Goal: Task Accomplishment & Management: Manage account settings

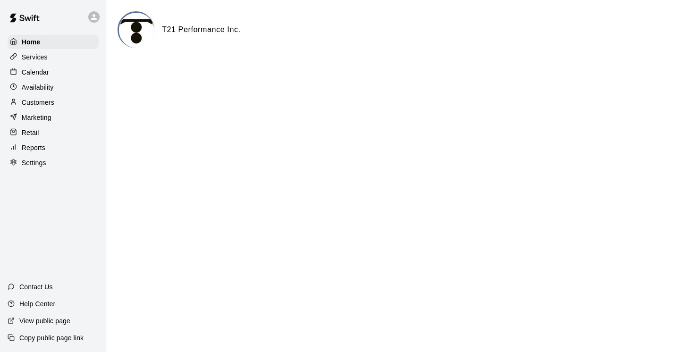
click at [38, 59] on p "Services" at bounding box center [35, 56] width 26 height 9
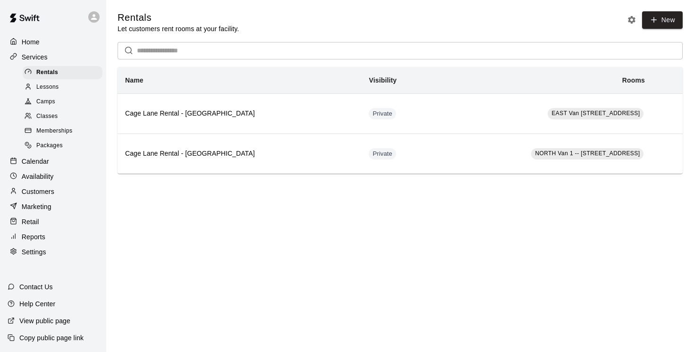
click at [46, 100] on span "Camps" at bounding box center [45, 101] width 19 height 9
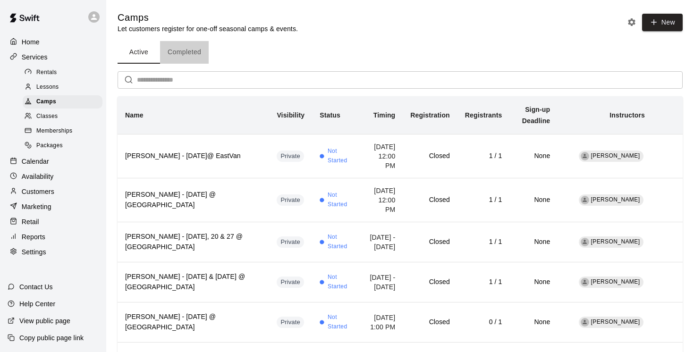
click at [185, 50] on button "Completed" at bounding box center [184, 52] width 49 height 23
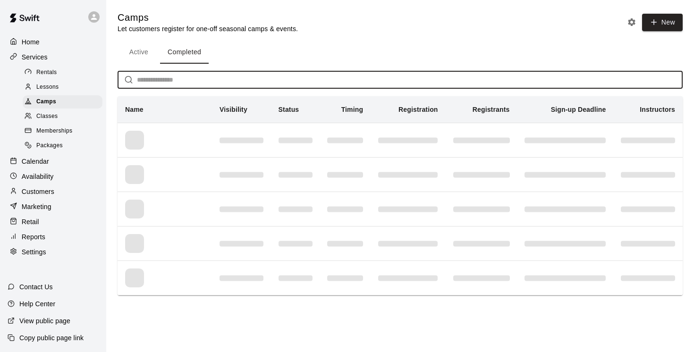
click at [152, 79] on input "text" at bounding box center [409, 79] width 545 height 17
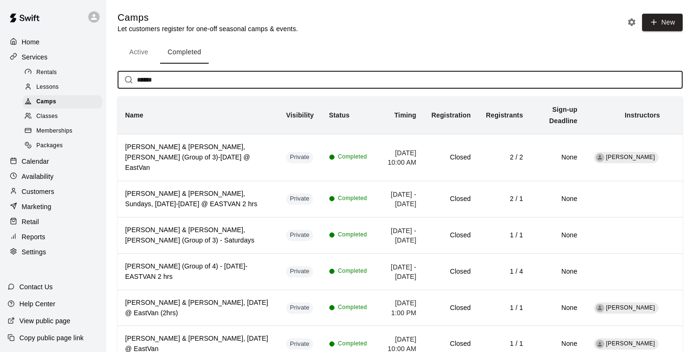
type input "******"
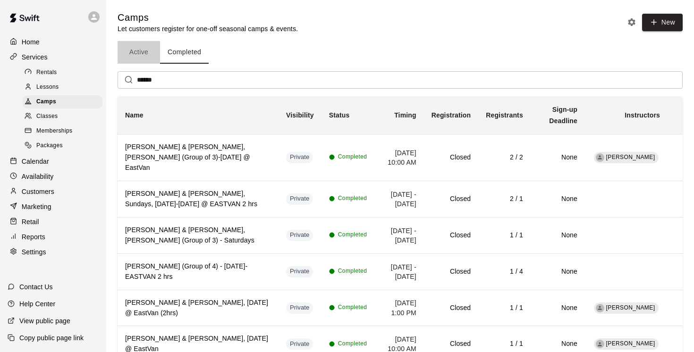
click at [135, 50] on button "Active" at bounding box center [138, 52] width 42 height 23
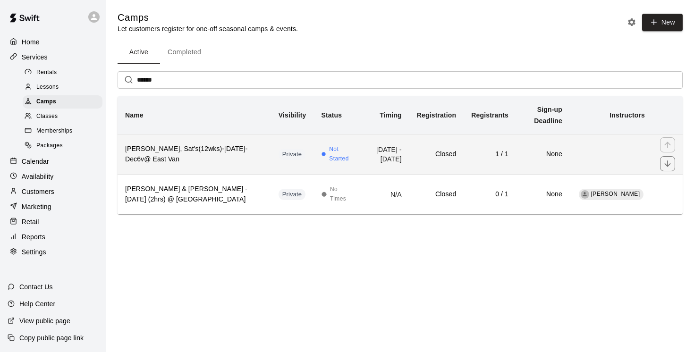
click at [216, 159] on h6 "Edwin Taylor-MacDonald, Sat's(12wks)-Sept6-Dec6v@ East Van" at bounding box center [194, 154] width 138 height 21
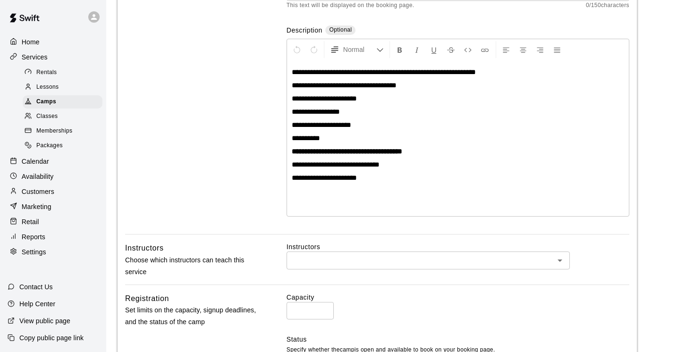
scroll to position [157, 0]
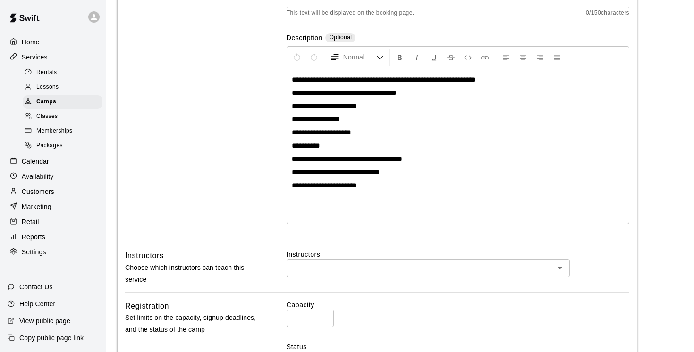
click at [342, 132] on span "**********" at bounding box center [321, 132] width 59 height 7
click at [333, 105] on span "**********" at bounding box center [324, 105] width 65 height 7
click at [451, 58] on icon "Format Strikethrough" at bounding box center [450, 57] width 8 height 8
click at [380, 126] on div "**********" at bounding box center [458, 146] width 342 height 156
click at [385, 106] on p "**********" at bounding box center [458, 105] width 332 height 9
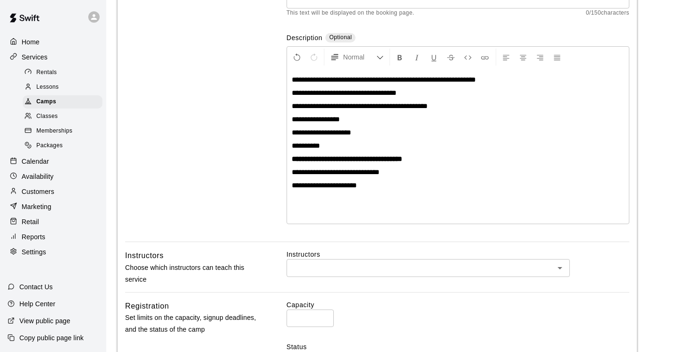
click at [342, 130] on span "**********" at bounding box center [321, 132] width 59 height 7
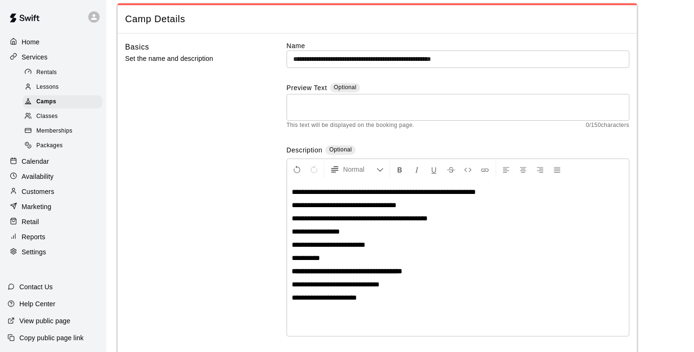
scroll to position [34, 0]
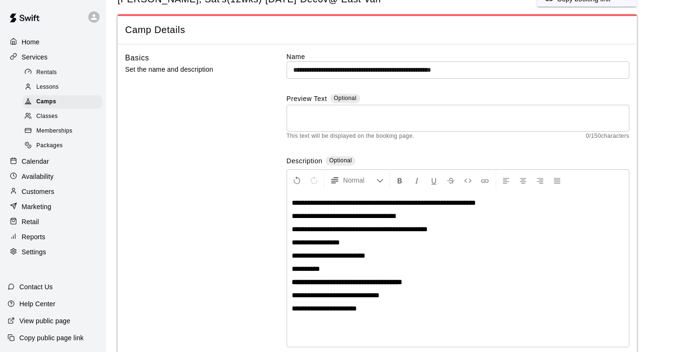
click at [437, 69] on input "**********" at bounding box center [457, 69] width 343 height 17
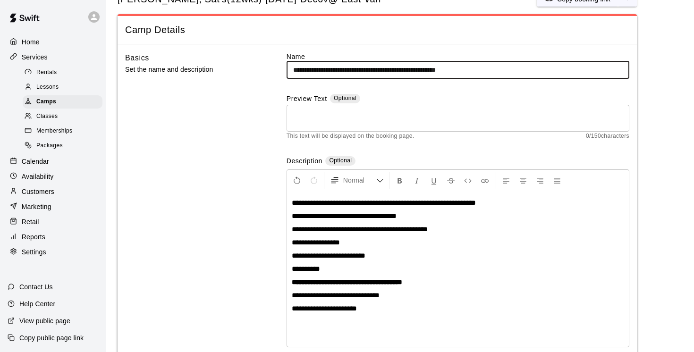
click at [465, 68] on input "**********" at bounding box center [457, 69] width 343 height 17
click at [460, 70] on input "**********" at bounding box center [457, 69] width 343 height 17
click at [465, 68] on input "**********" at bounding box center [457, 69] width 343 height 17
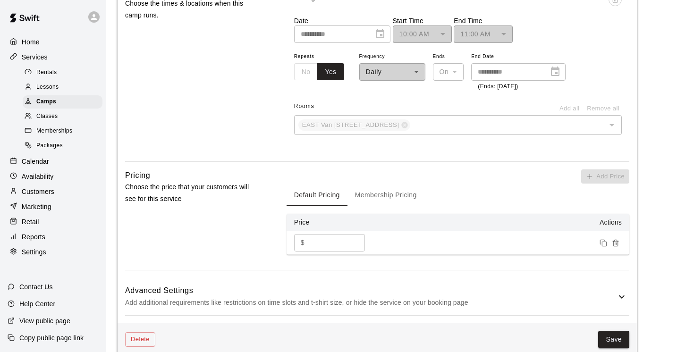
scroll to position [800, 0]
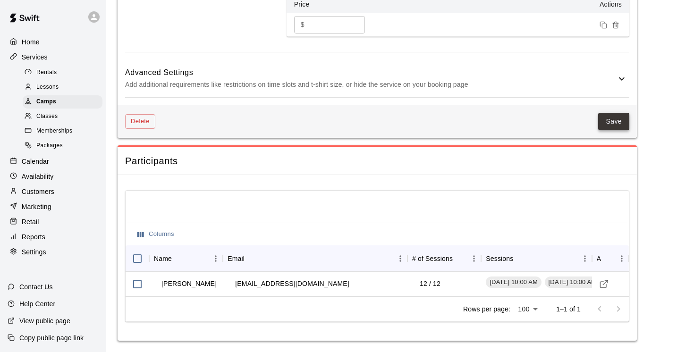
type input "**********"
click at [618, 120] on button "Save" at bounding box center [613, 121] width 31 height 17
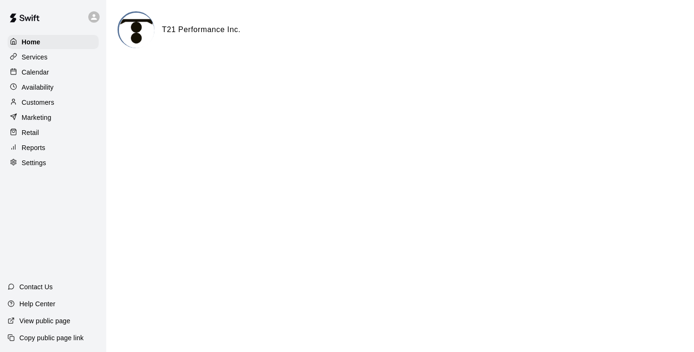
click at [42, 71] on p "Calendar" at bounding box center [35, 71] width 27 height 9
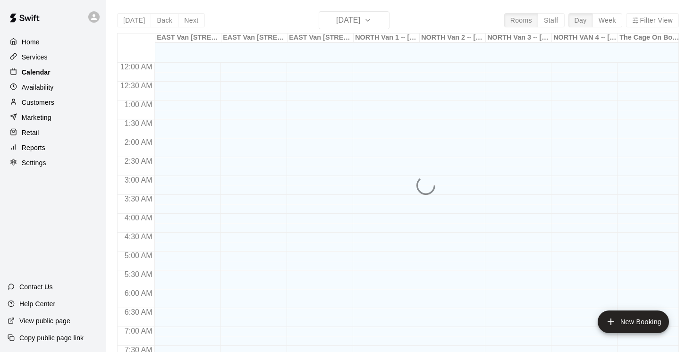
scroll to position [578, 0]
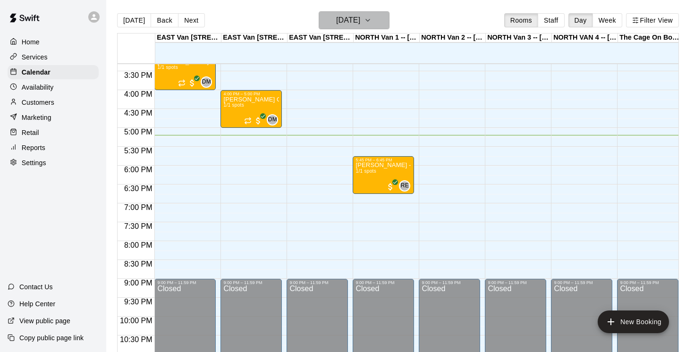
click at [371, 22] on icon "button" at bounding box center [368, 20] width 8 height 11
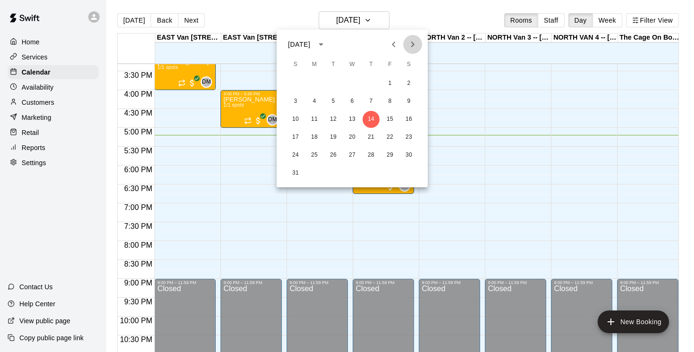
click at [414, 41] on icon "Next month" at bounding box center [412, 44] width 11 height 11
click at [410, 84] on button "6" at bounding box center [408, 83] width 17 height 17
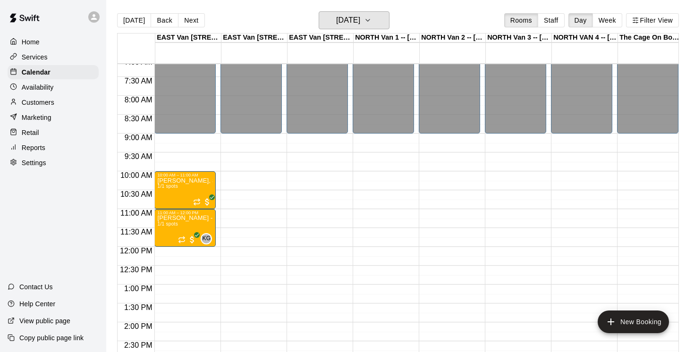
scroll to position [256, 0]
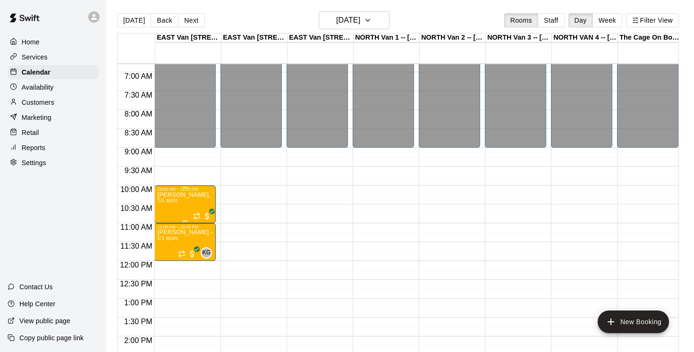
click at [167, 203] on icon "edit" at bounding box center [167, 202] width 8 height 8
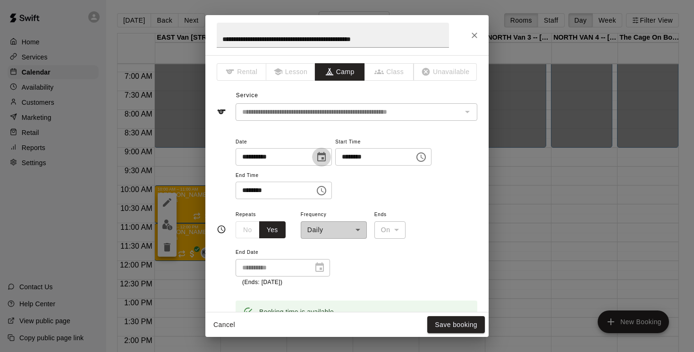
click at [324, 157] on icon "Choose date, selected date is Sep 6, 2025" at bounding box center [321, 156] width 11 height 11
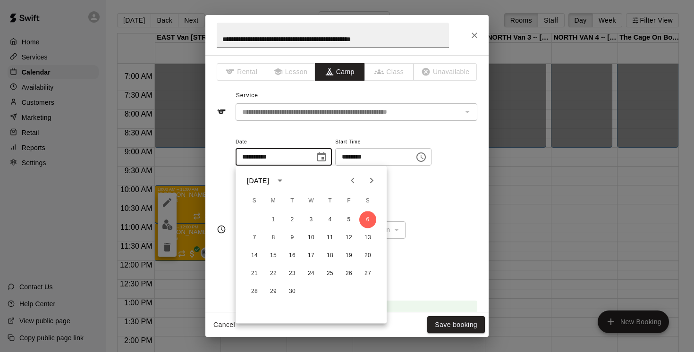
click at [370, 178] on icon "Next month" at bounding box center [371, 181] width 3 height 6
click at [369, 256] on button "15" at bounding box center [367, 255] width 17 height 17
type input "**********"
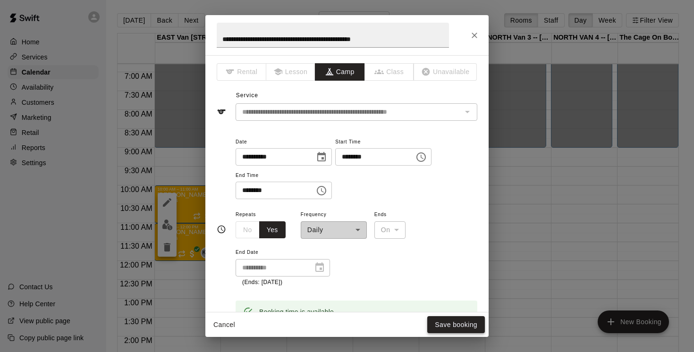
click at [446, 327] on button "Save booking" at bounding box center [456, 324] width 58 height 17
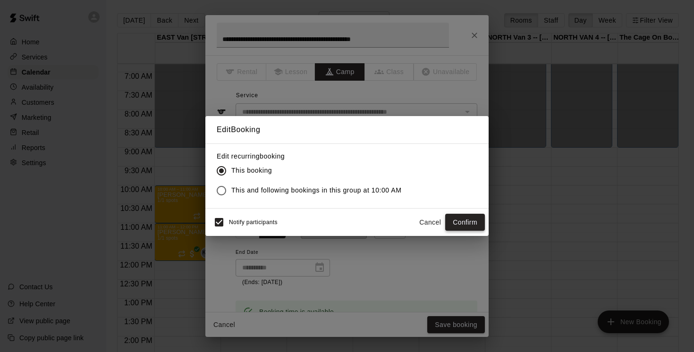
click at [477, 221] on button "Confirm" at bounding box center [465, 222] width 40 height 17
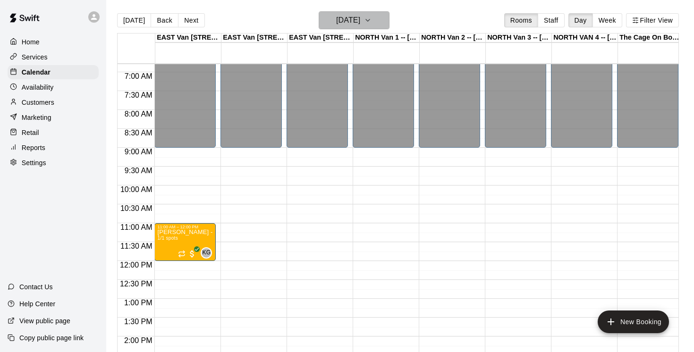
click at [387, 21] on button "[DATE]" at bounding box center [353, 20] width 71 height 18
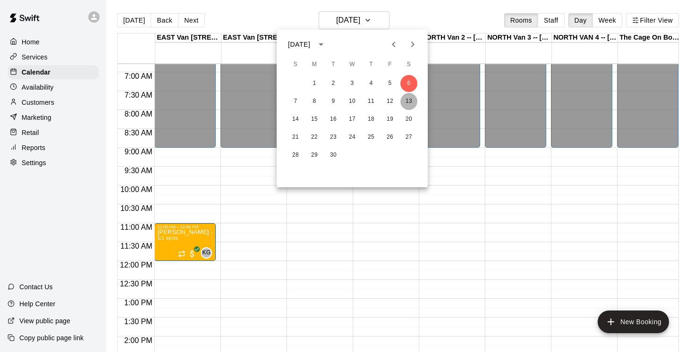
click at [410, 100] on button "13" at bounding box center [408, 101] width 17 height 17
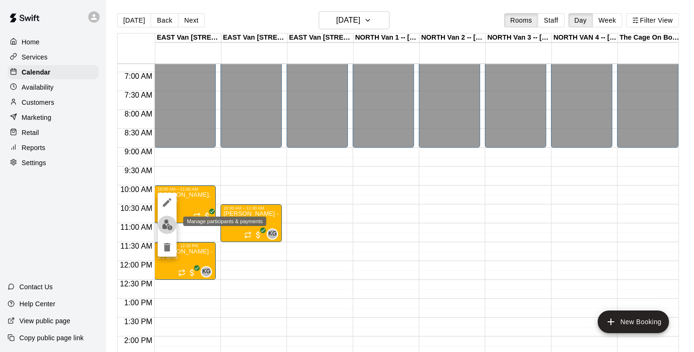
click at [168, 225] on img "edit" at bounding box center [167, 224] width 11 height 11
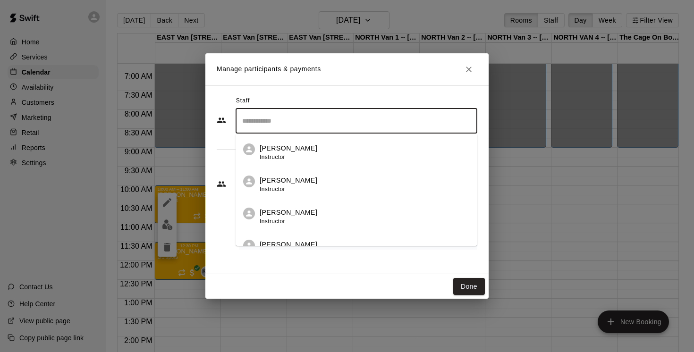
click at [303, 129] on input "Search staff" at bounding box center [356, 121] width 233 height 17
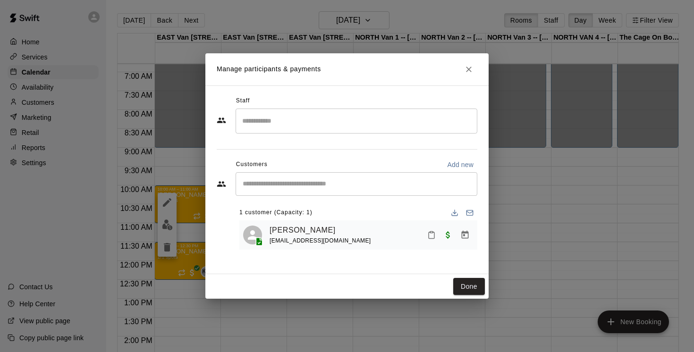
click at [188, 209] on div "Manage participants & payments Staff ​ Customers Add new ​ 1 customer (Capacity…" at bounding box center [347, 176] width 694 height 352
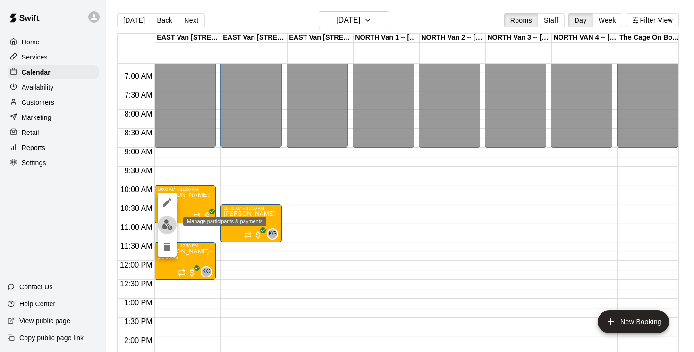
click at [169, 224] on img "edit" at bounding box center [167, 224] width 11 height 11
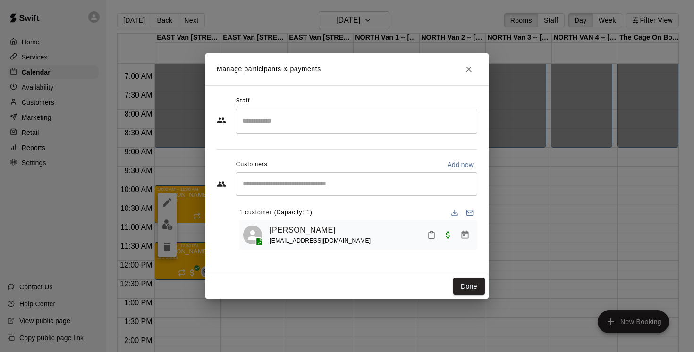
click at [288, 119] on input "Search staff" at bounding box center [356, 121] width 233 height 17
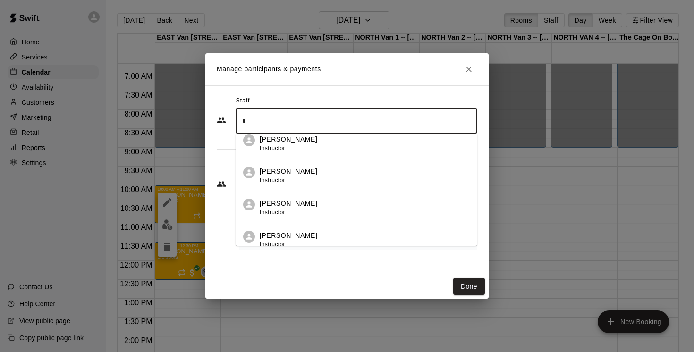
scroll to position [0, 0]
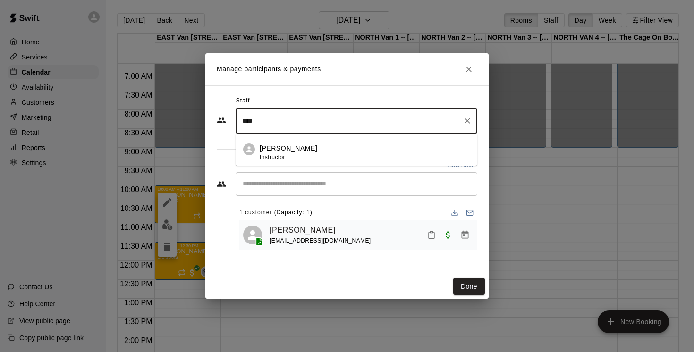
click at [301, 154] on div "[PERSON_NAME] Instructor" at bounding box center [289, 152] width 58 height 18
type input "****"
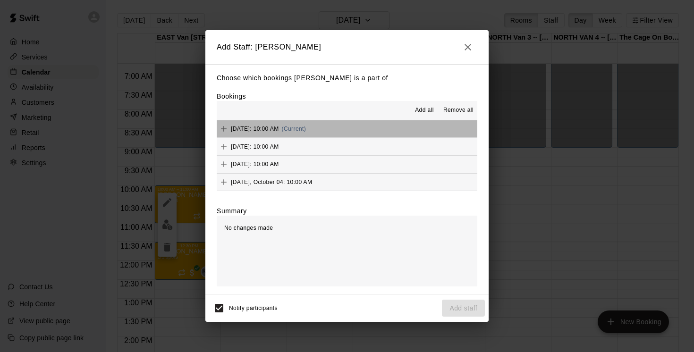
click at [371, 132] on button "[DATE]: 10:00 AM (Current)" at bounding box center [347, 128] width 260 height 17
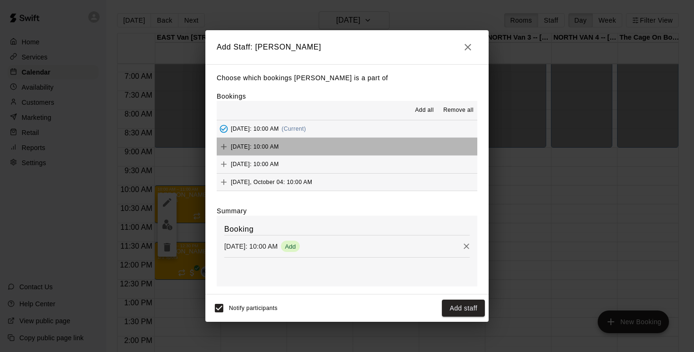
click at [369, 148] on button "[DATE]: 10:00 AM" at bounding box center [347, 146] width 260 height 17
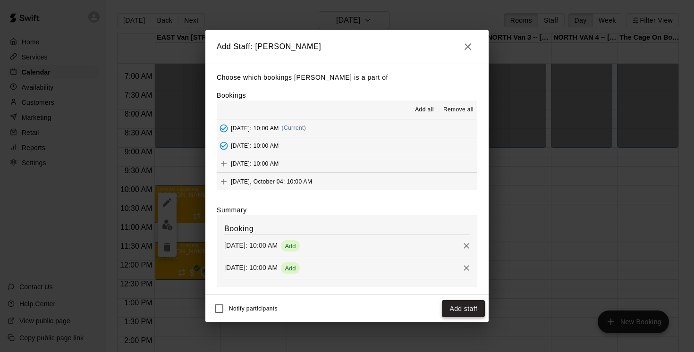
click at [463, 308] on button "Add staff" at bounding box center [463, 308] width 43 height 17
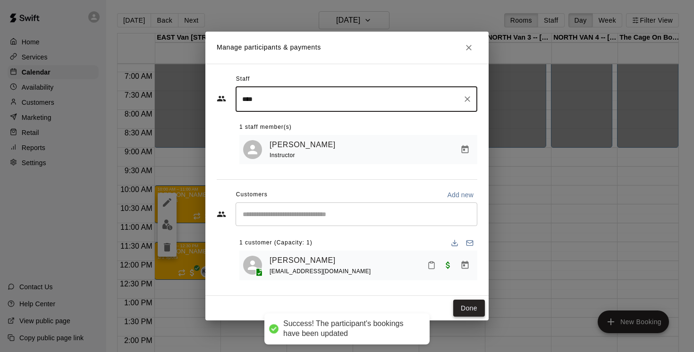
click at [471, 306] on button "Done" at bounding box center [469, 308] width 32 height 17
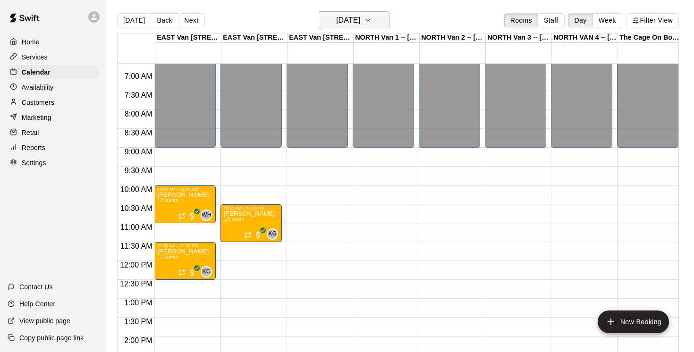
click at [371, 16] on icon "button" at bounding box center [368, 20] width 8 height 11
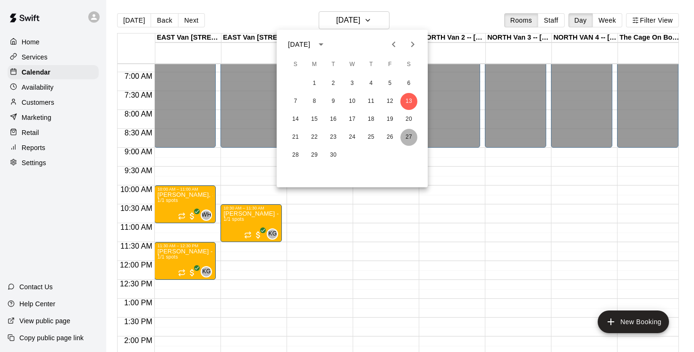
click at [410, 136] on button "27" at bounding box center [408, 137] width 17 height 17
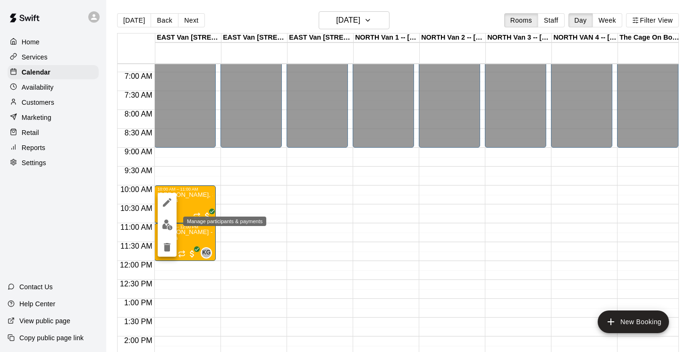
click at [168, 222] on img "edit" at bounding box center [167, 224] width 11 height 11
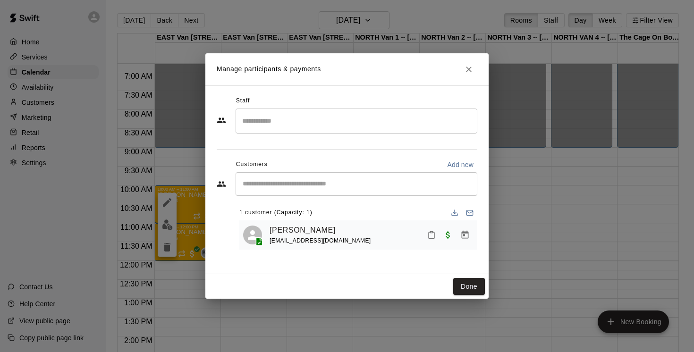
click at [303, 119] on input "Search staff" at bounding box center [356, 121] width 233 height 17
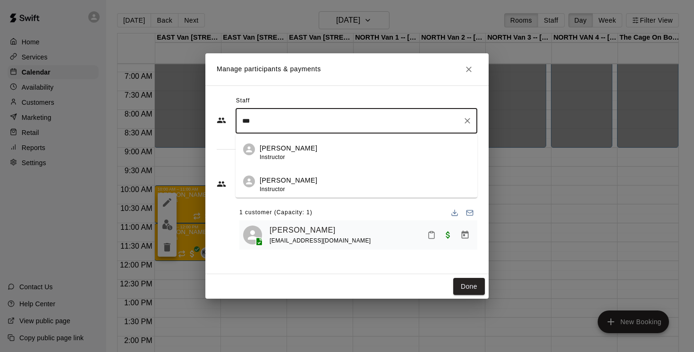
click at [286, 180] on p "[PERSON_NAME]" at bounding box center [289, 181] width 58 height 10
type input "***"
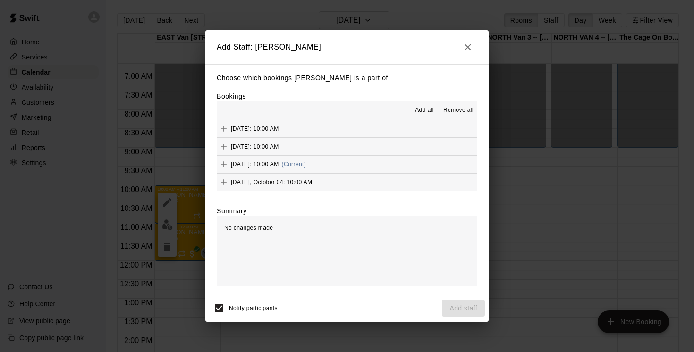
click at [384, 163] on button "[DATE]: 10:00 AM (Current)" at bounding box center [347, 164] width 260 height 17
click at [369, 178] on button "[DATE], October 04: 10:00 AM" at bounding box center [347, 182] width 260 height 17
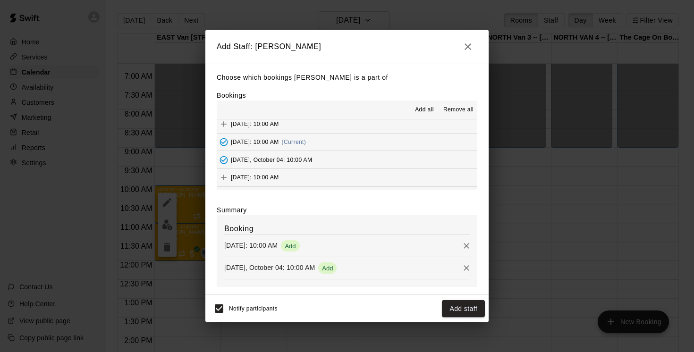
scroll to position [26, 0]
click at [366, 176] on button "[DATE]: 10:00 AM" at bounding box center [347, 172] width 260 height 17
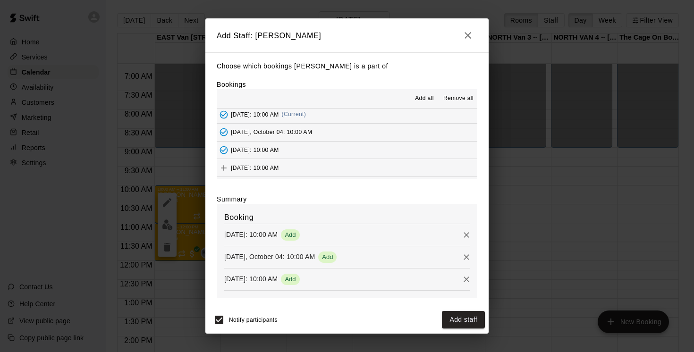
scroll to position [47, 0]
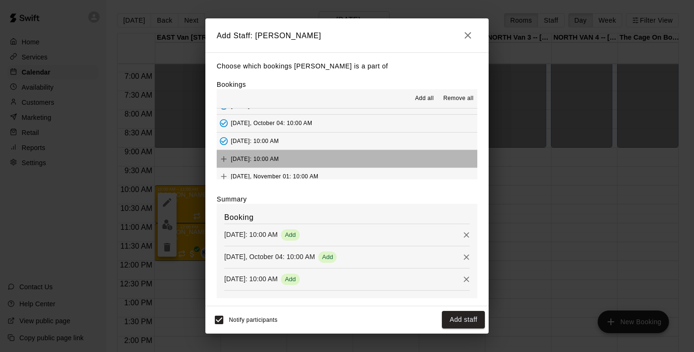
click at [366, 162] on button "[DATE]: 10:00 AM" at bounding box center [347, 158] width 260 height 17
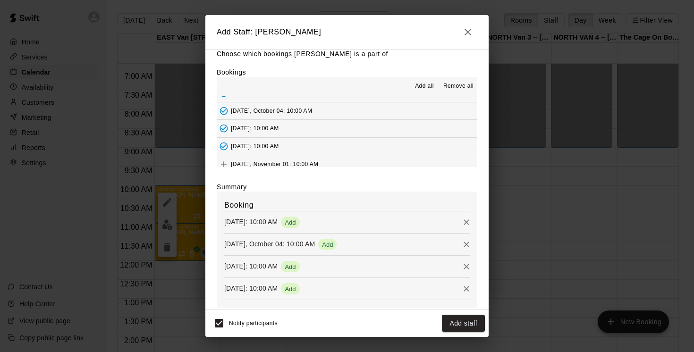
scroll to position [16, 0]
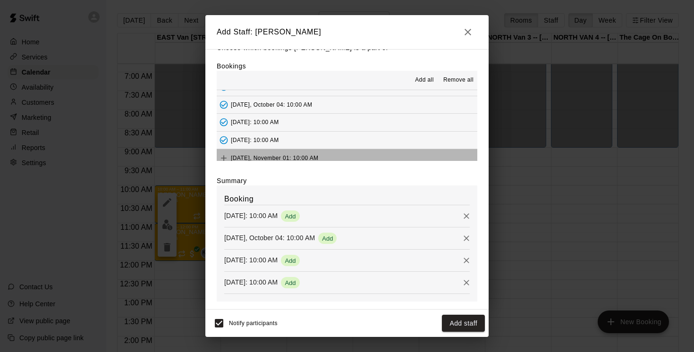
click at [375, 155] on button "[DATE], November 01: 10:00 AM" at bounding box center [347, 157] width 260 height 17
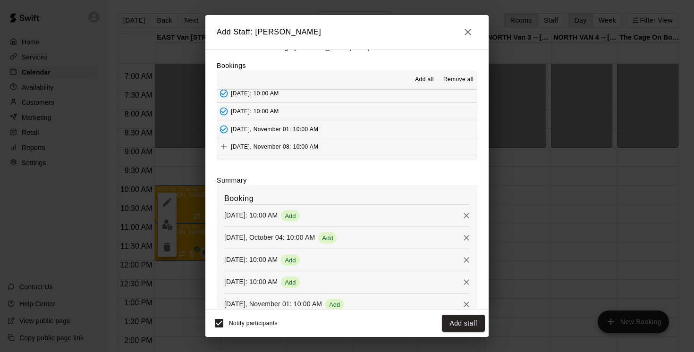
scroll to position [75, 0]
click at [372, 147] on button "[DATE], November 08: 10:00 AM" at bounding box center [347, 147] width 260 height 17
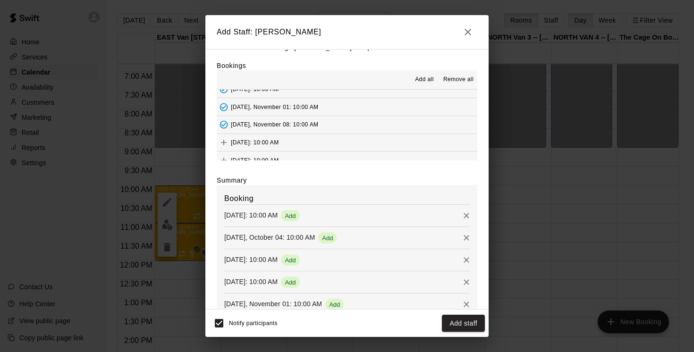
scroll to position [98, 0]
click at [371, 143] on button "[DATE]: 10:00 AM" at bounding box center [347, 142] width 260 height 17
click at [371, 143] on button "[DATE]: 10:00 AM" at bounding box center [347, 143] width 260 height 17
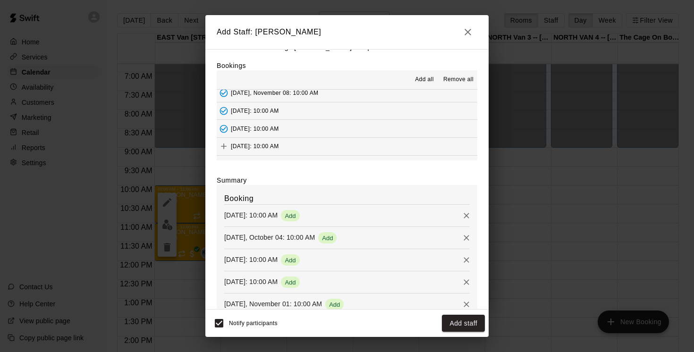
scroll to position [132, 0]
click at [371, 149] on button "[DATE]: 10:00 AM" at bounding box center [347, 143] width 260 height 17
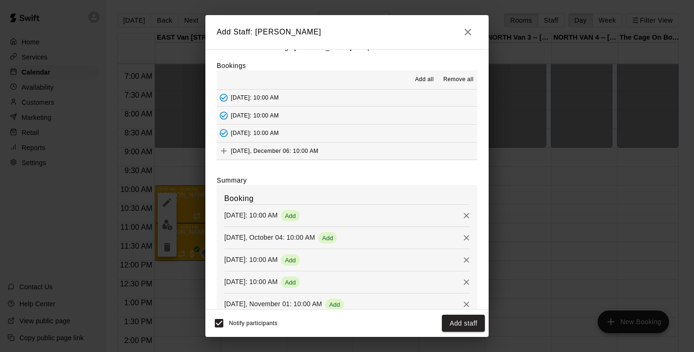
scroll to position [142, 0]
click at [371, 152] on button "[DATE], December 06: 10:00 AM" at bounding box center [347, 151] width 260 height 17
click at [463, 323] on button "Add staff" at bounding box center [463, 323] width 43 height 17
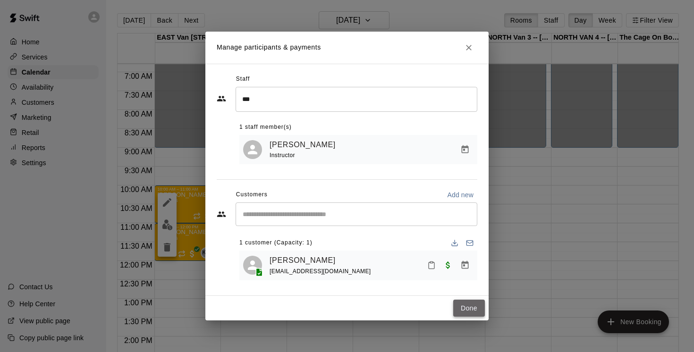
click at [472, 309] on button "Done" at bounding box center [469, 308] width 32 height 17
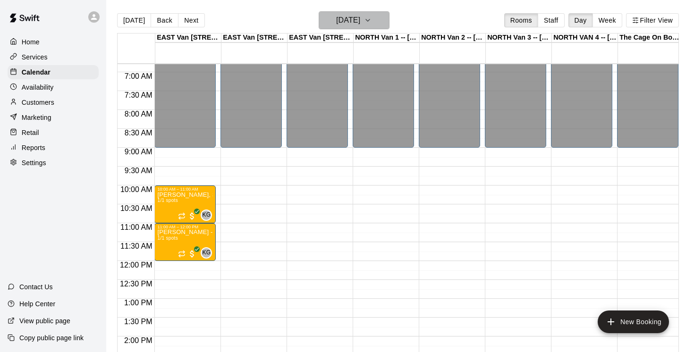
click at [371, 18] on icon "button" at bounding box center [368, 20] width 8 height 11
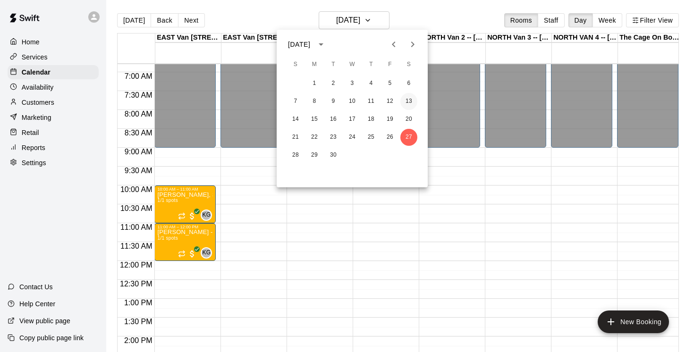
click at [411, 102] on button "13" at bounding box center [408, 101] width 17 height 17
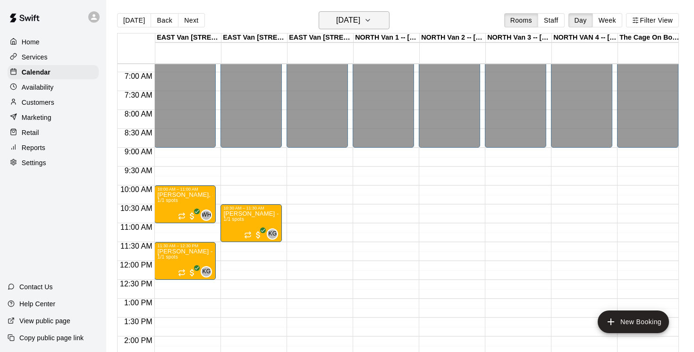
click at [386, 21] on button "[DATE]" at bounding box center [353, 20] width 71 height 18
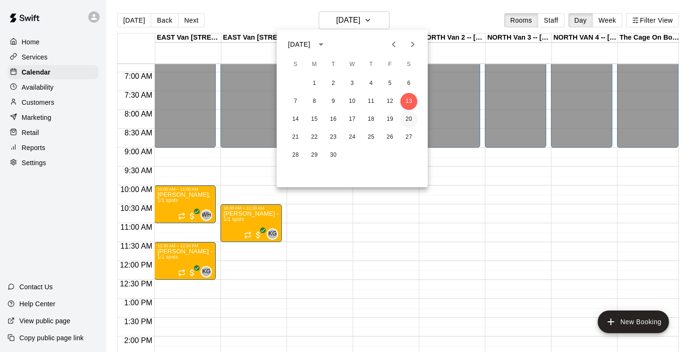
click at [411, 120] on button "20" at bounding box center [408, 119] width 17 height 17
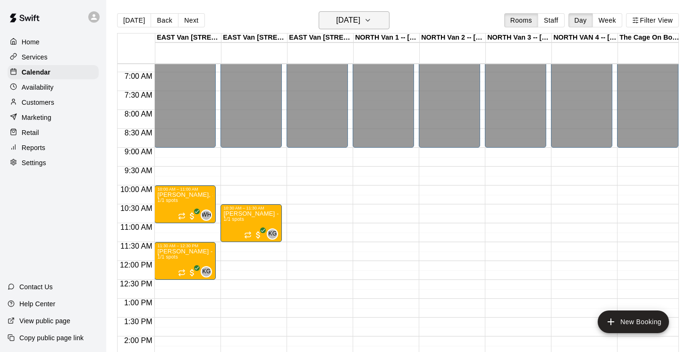
click at [386, 25] on button "[DATE]" at bounding box center [353, 20] width 71 height 18
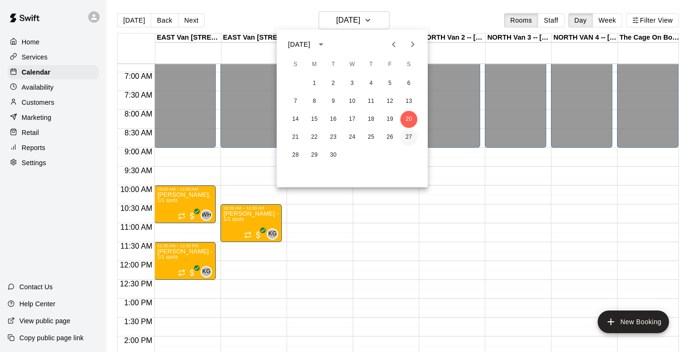
click at [409, 140] on button "27" at bounding box center [408, 137] width 17 height 17
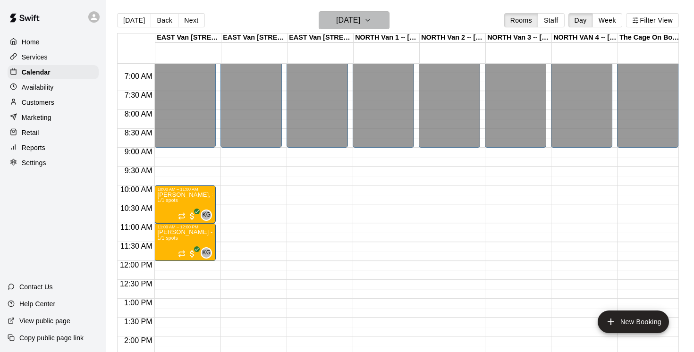
click at [371, 21] on icon "button" at bounding box center [368, 20] width 8 height 11
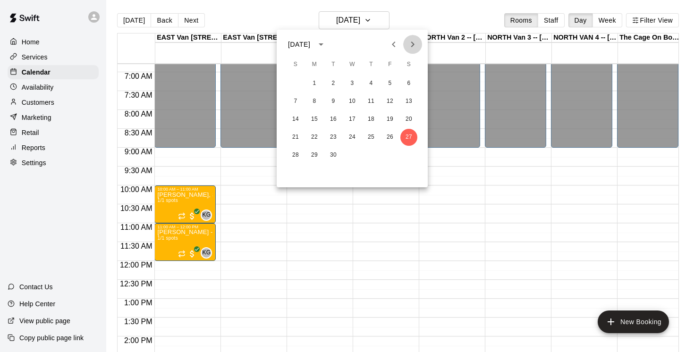
click at [411, 45] on icon "Next month" at bounding box center [412, 44] width 11 height 11
click at [410, 83] on button "4" at bounding box center [408, 83] width 17 height 17
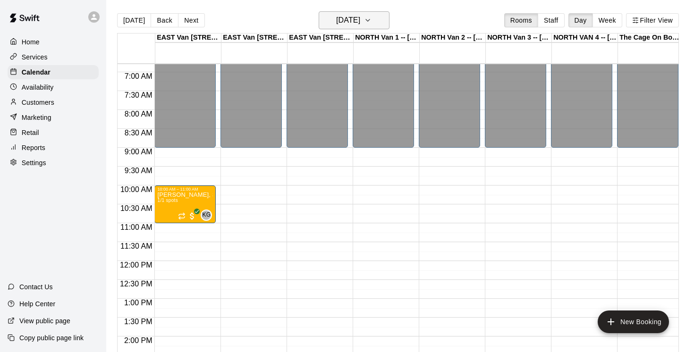
click at [371, 21] on icon "button" at bounding box center [368, 20] width 8 height 11
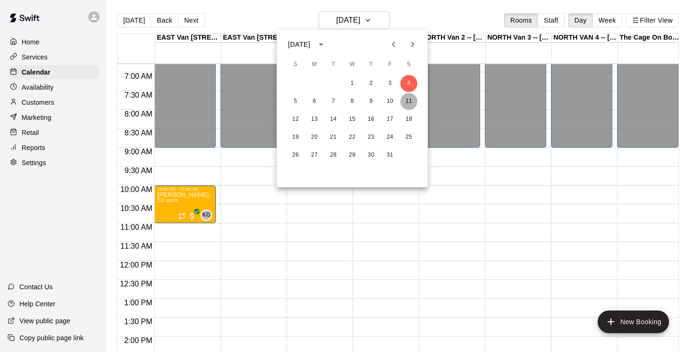
click at [407, 101] on button "11" at bounding box center [408, 101] width 17 height 17
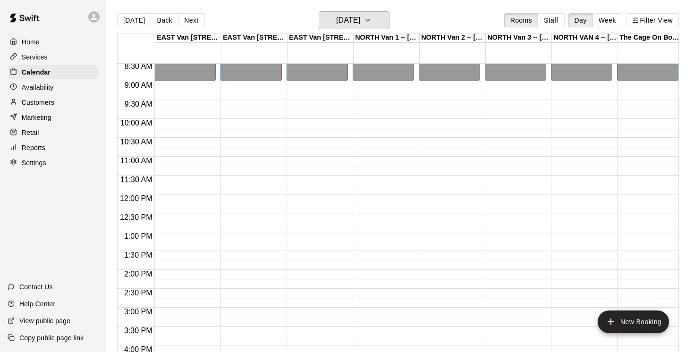
scroll to position [321, 0]
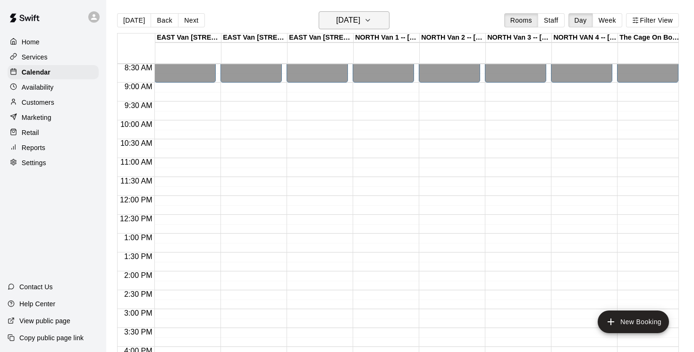
click at [371, 20] on icon "button" at bounding box center [368, 20] width 8 height 11
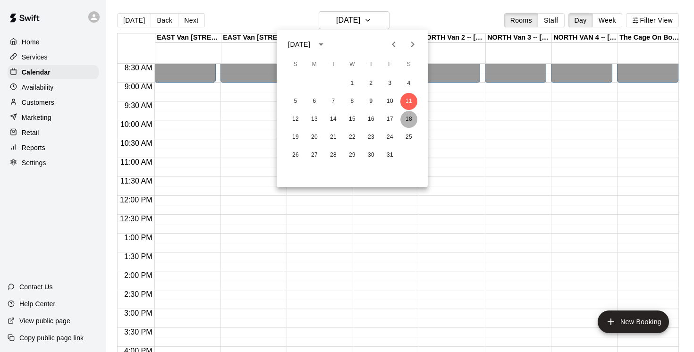
click at [409, 119] on button "18" at bounding box center [408, 119] width 17 height 17
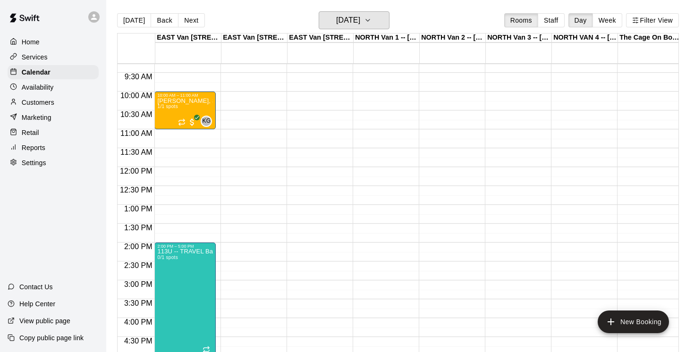
scroll to position [343, 0]
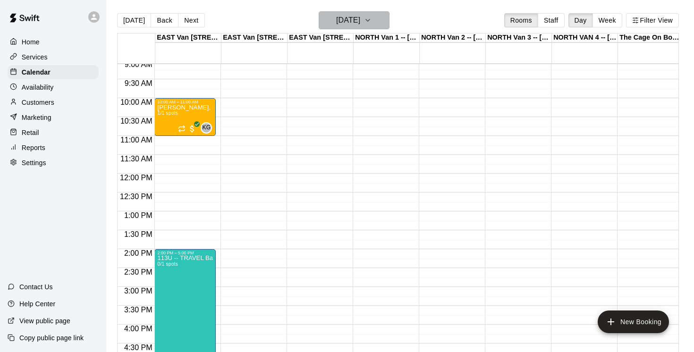
click at [386, 20] on button "[DATE]" at bounding box center [353, 20] width 71 height 18
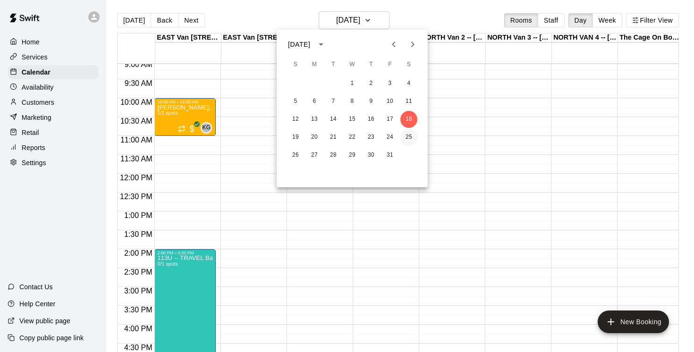
click at [411, 137] on button "25" at bounding box center [408, 137] width 17 height 17
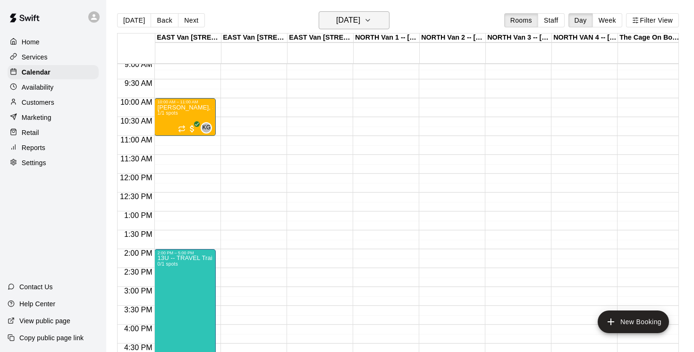
click at [371, 21] on icon "button" at bounding box center [368, 20] width 8 height 11
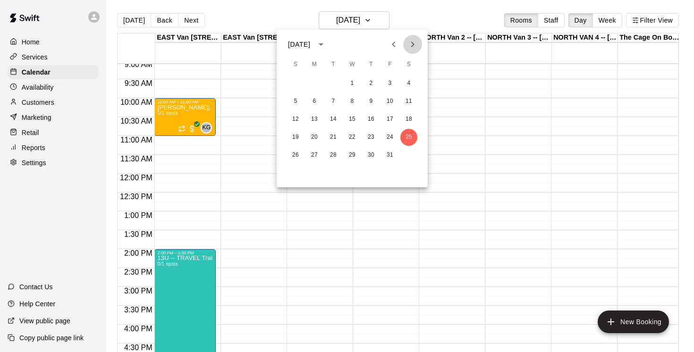
click at [412, 50] on icon "Next month" at bounding box center [412, 44] width 11 height 11
click at [410, 84] on button "1" at bounding box center [408, 83] width 17 height 17
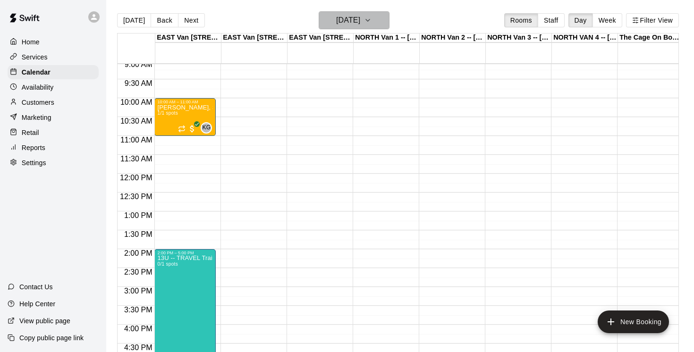
click at [371, 18] on icon "button" at bounding box center [368, 20] width 8 height 11
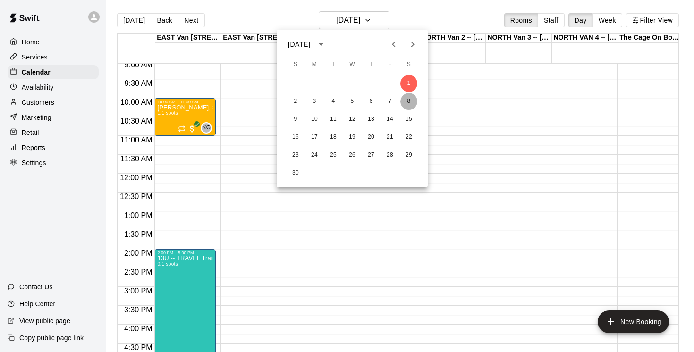
click at [409, 100] on button "8" at bounding box center [408, 101] width 17 height 17
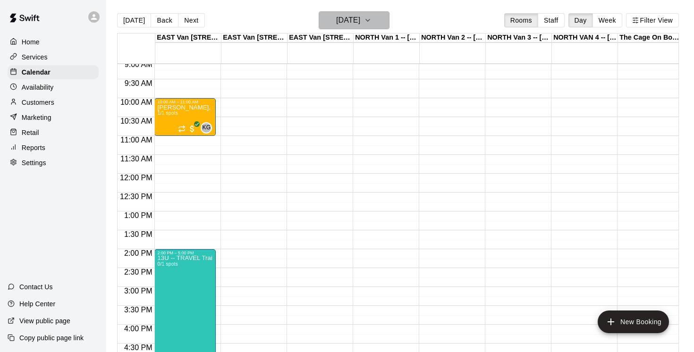
click at [371, 21] on icon "button" at bounding box center [368, 20] width 8 height 11
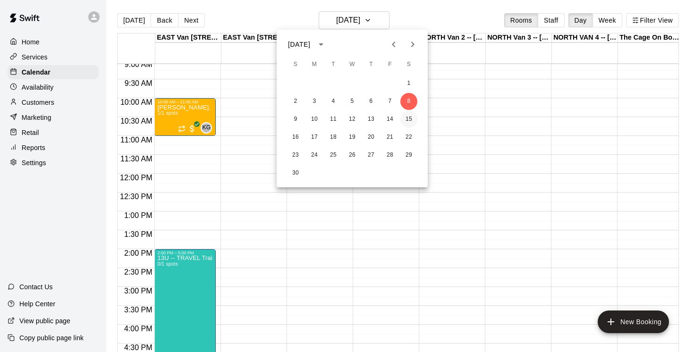
click at [408, 118] on button "15" at bounding box center [408, 119] width 17 height 17
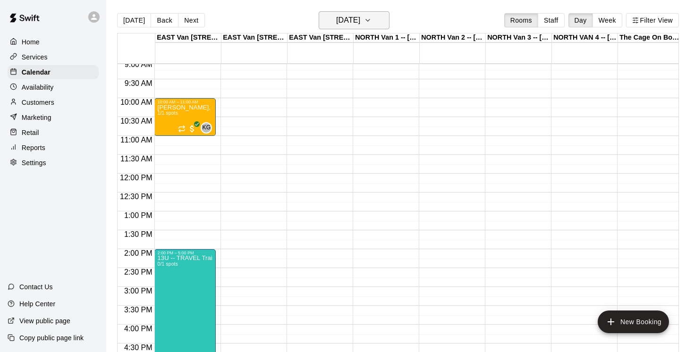
click at [371, 21] on icon "button" at bounding box center [368, 20] width 8 height 11
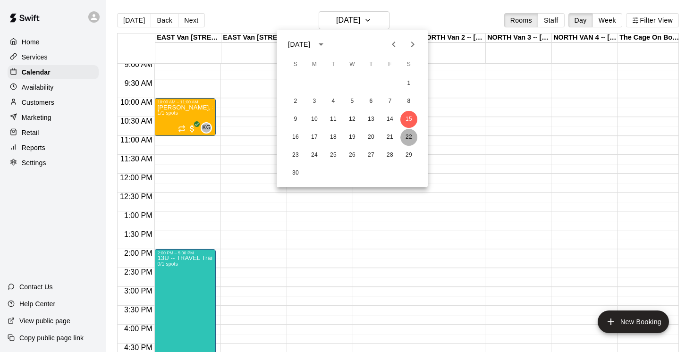
click at [412, 137] on button "22" at bounding box center [408, 137] width 17 height 17
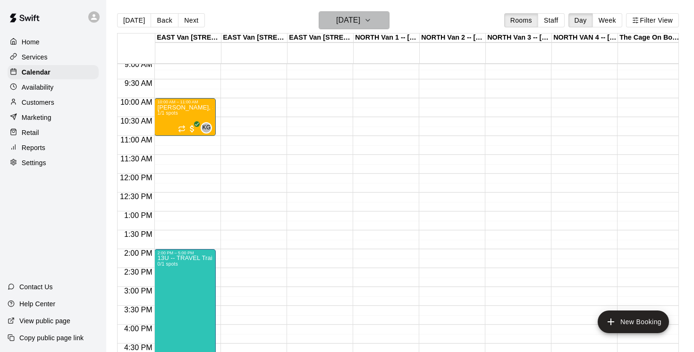
click at [371, 18] on icon "button" at bounding box center [368, 20] width 8 height 11
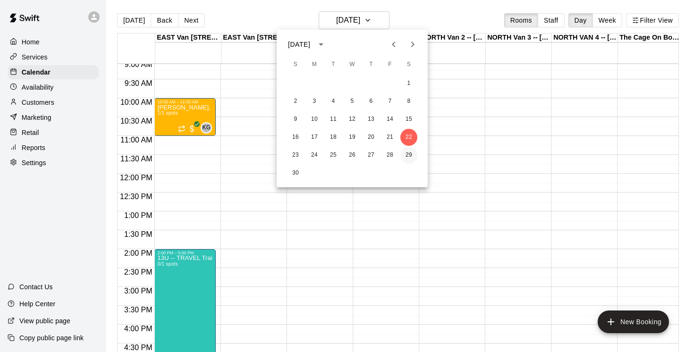
click at [410, 154] on button "29" at bounding box center [408, 155] width 17 height 17
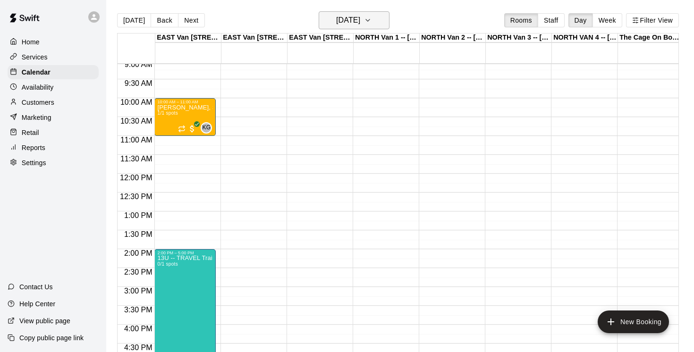
click at [371, 19] on icon "button" at bounding box center [368, 20] width 8 height 11
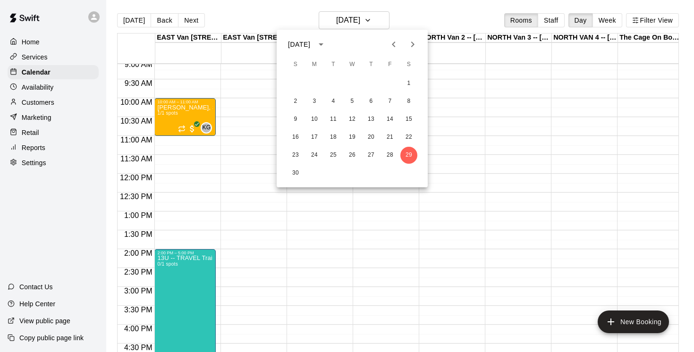
click at [414, 42] on icon "Next month" at bounding box center [412, 44] width 11 height 11
click at [410, 84] on button "6" at bounding box center [408, 83] width 17 height 17
